Goal: Find specific page/section: Find specific page/section

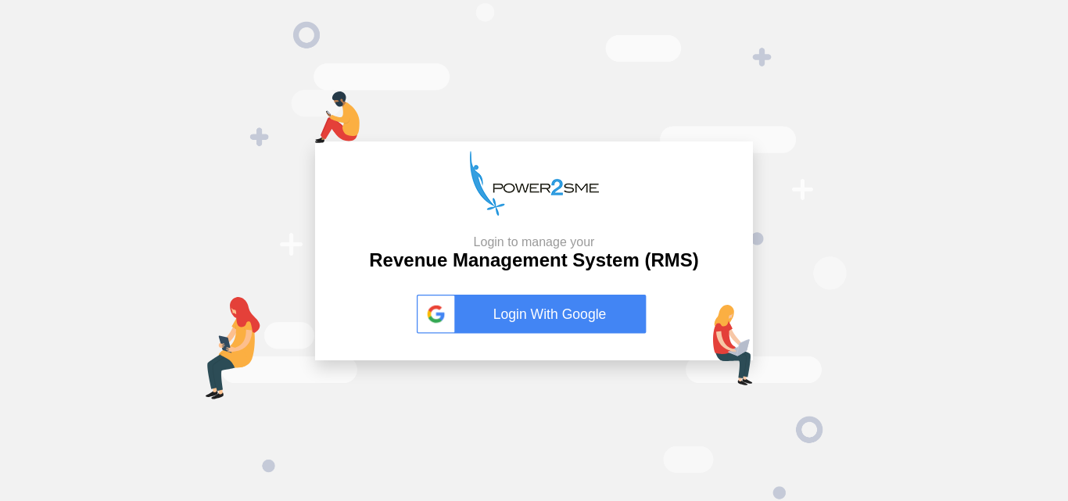
click at [494, 311] on link "Login With Google" at bounding box center [534, 314] width 234 height 39
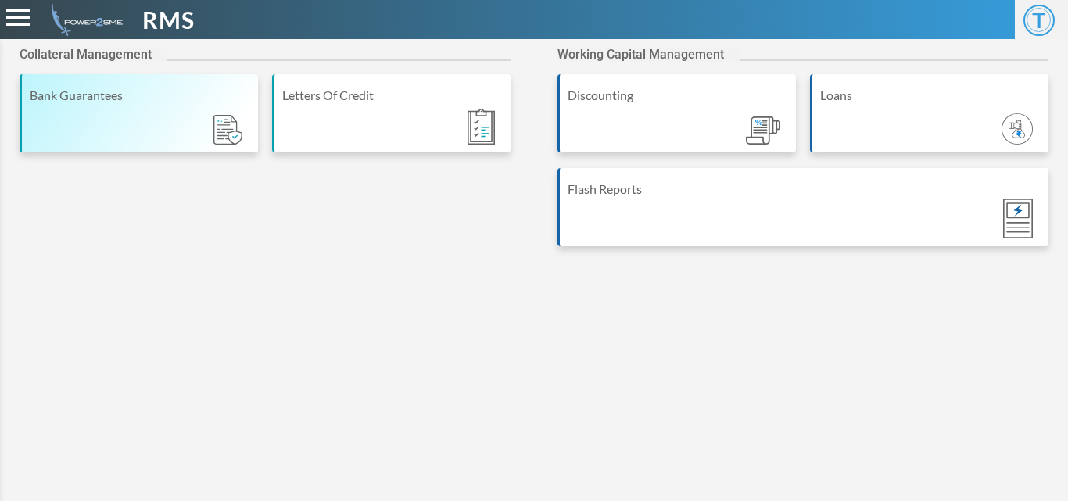
click at [167, 115] on div "Bank Guarantees" at bounding box center [139, 113] width 238 height 78
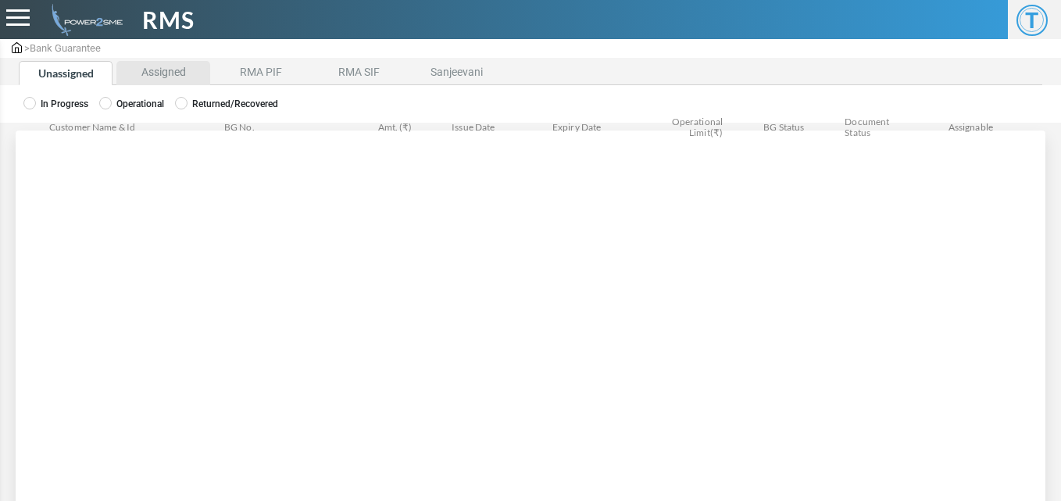
click at [140, 80] on li "Assigned" at bounding box center [163, 73] width 94 height 24
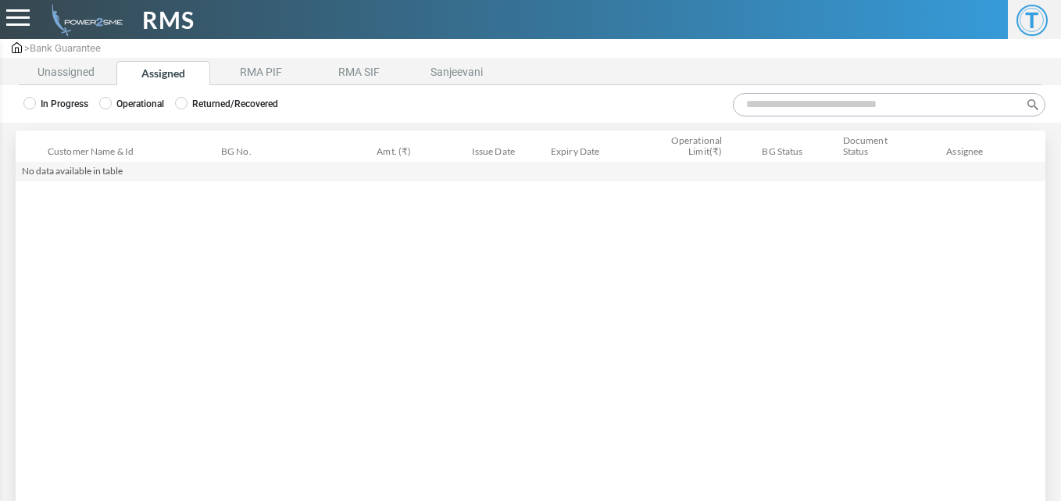
click at [131, 101] on label "Operational" at bounding box center [131, 104] width 65 height 14
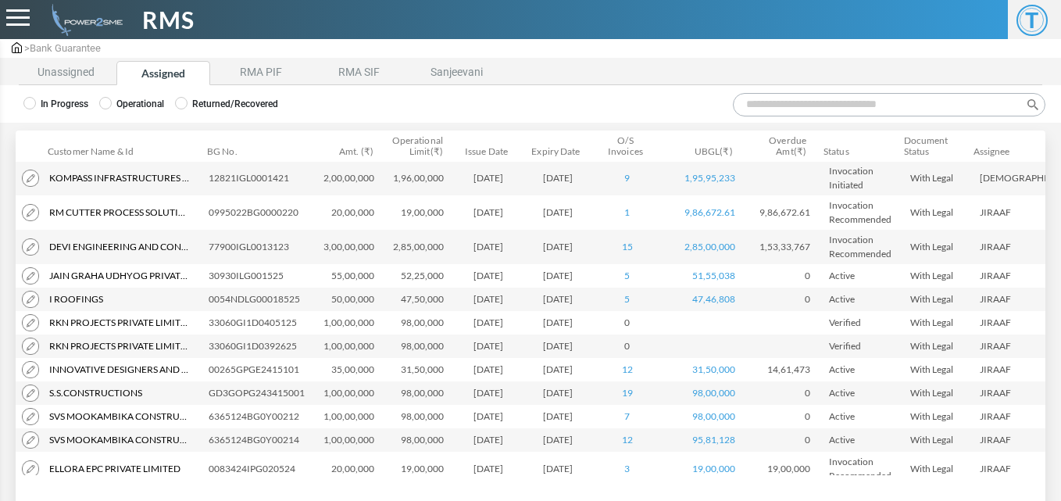
click at [818, 106] on input "Search:" at bounding box center [889, 104] width 313 height 23
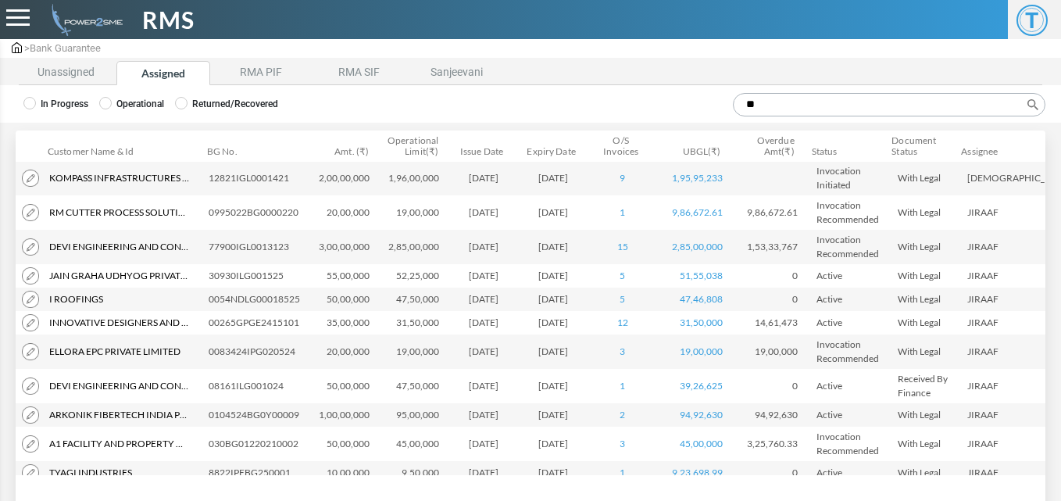
type input "*"
